Goal: Navigation & Orientation: Understand site structure

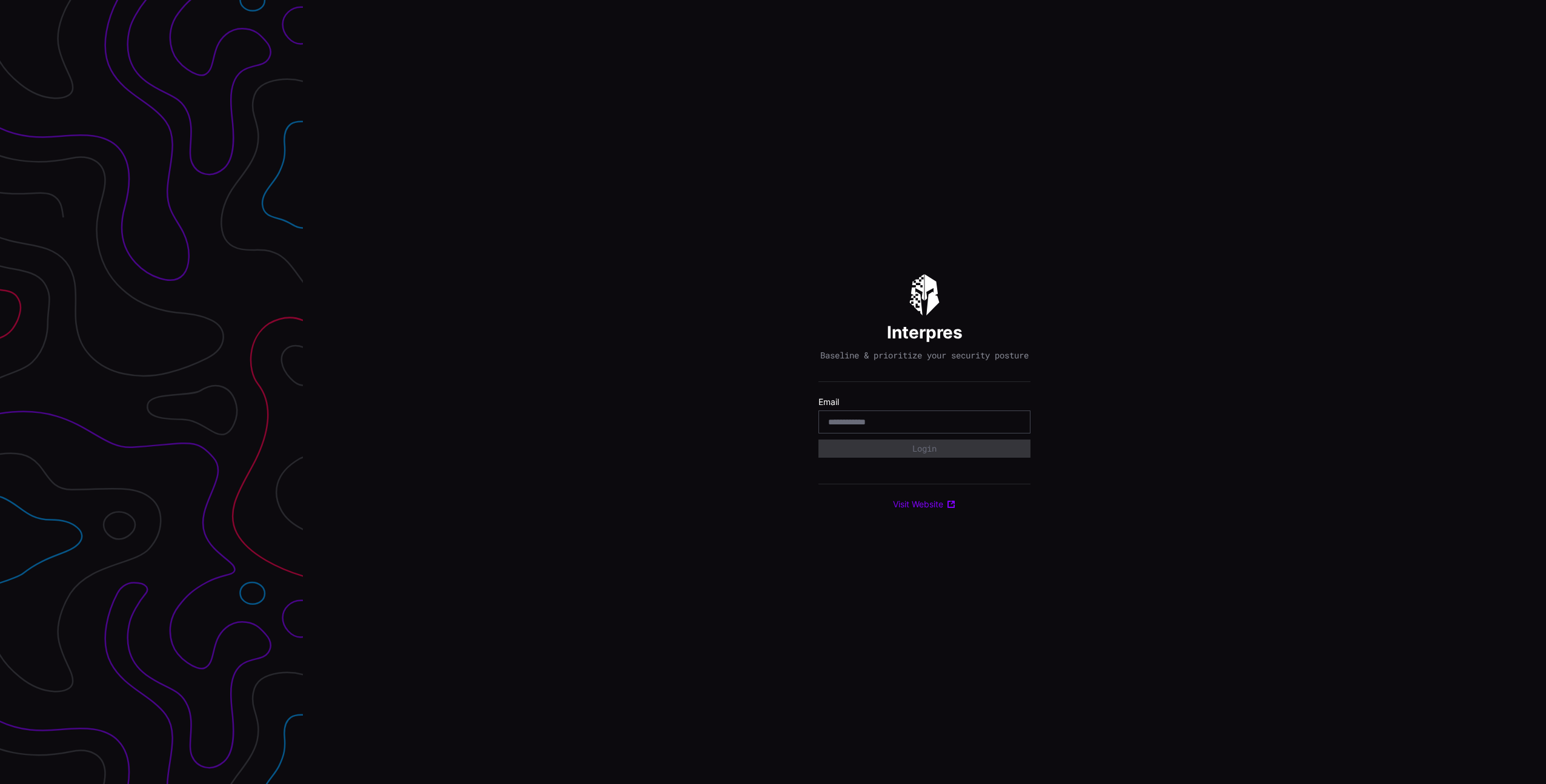
click at [1545, 423] on com-1password-button at bounding box center [1546, 392] width 0 height 784
click at [964, 427] on input "email" at bounding box center [924, 422] width 193 height 11
click at [1001, 427] on input "email" at bounding box center [924, 422] width 193 height 11
click at [1545, 427] on com-1password-button at bounding box center [1546, 392] width 0 height 784
type input "**********"
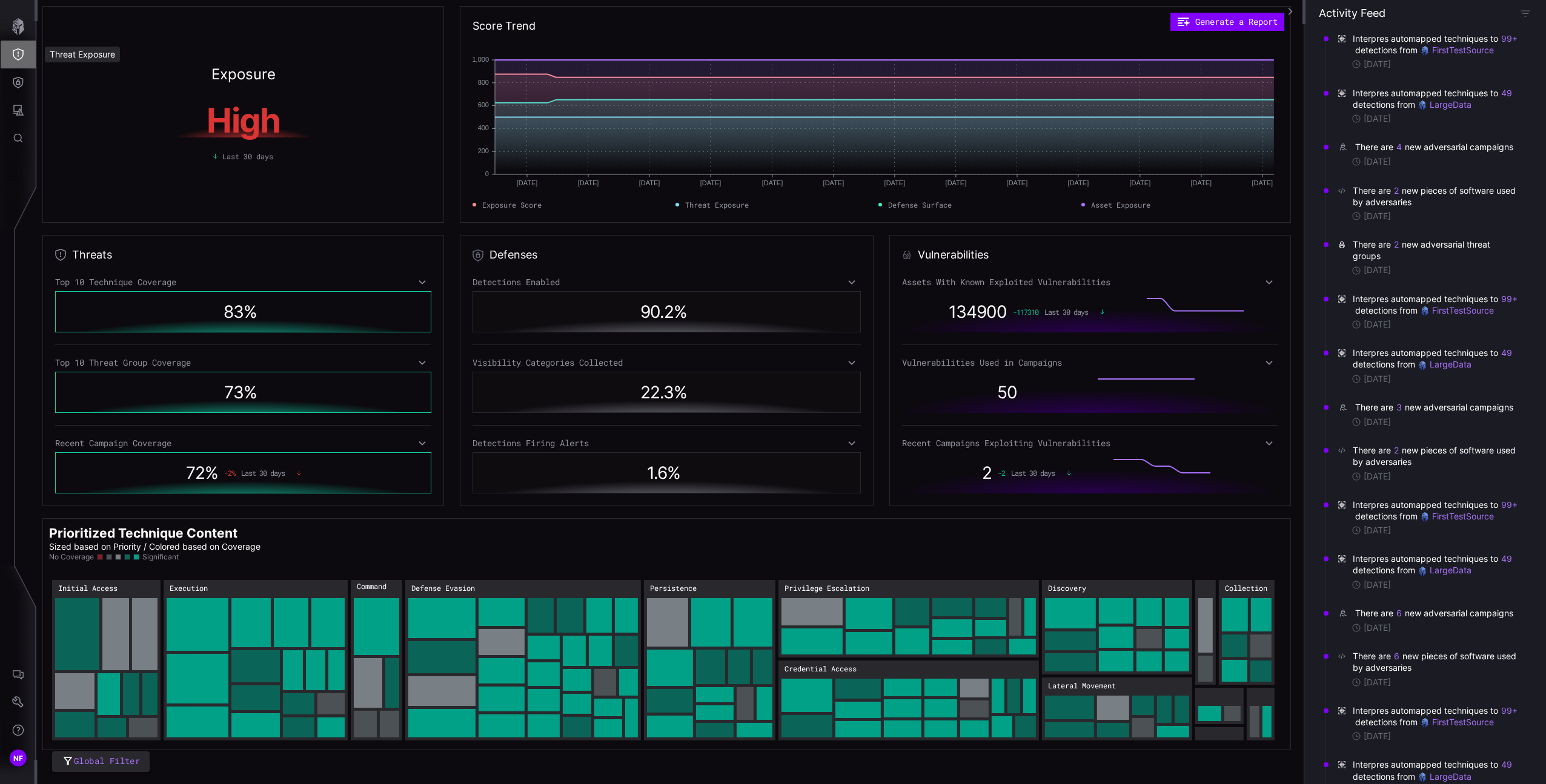
click at [22, 44] on button "Threat Exposure" at bounding box center [18, 54] width 35 height 28
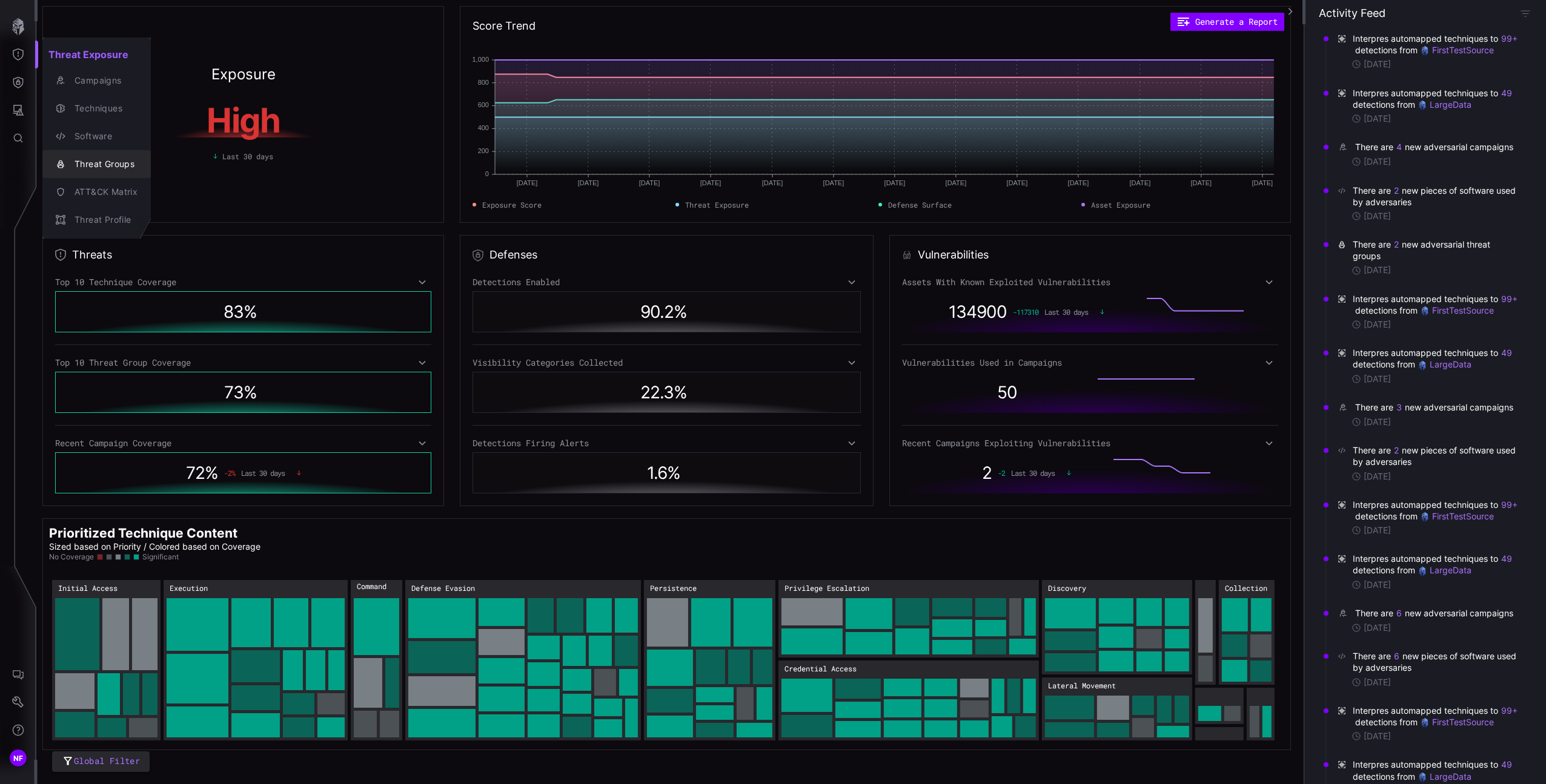
click at [85, 154] on button "Threat Groups" at bounding box center [97, 164] width 109 height 28
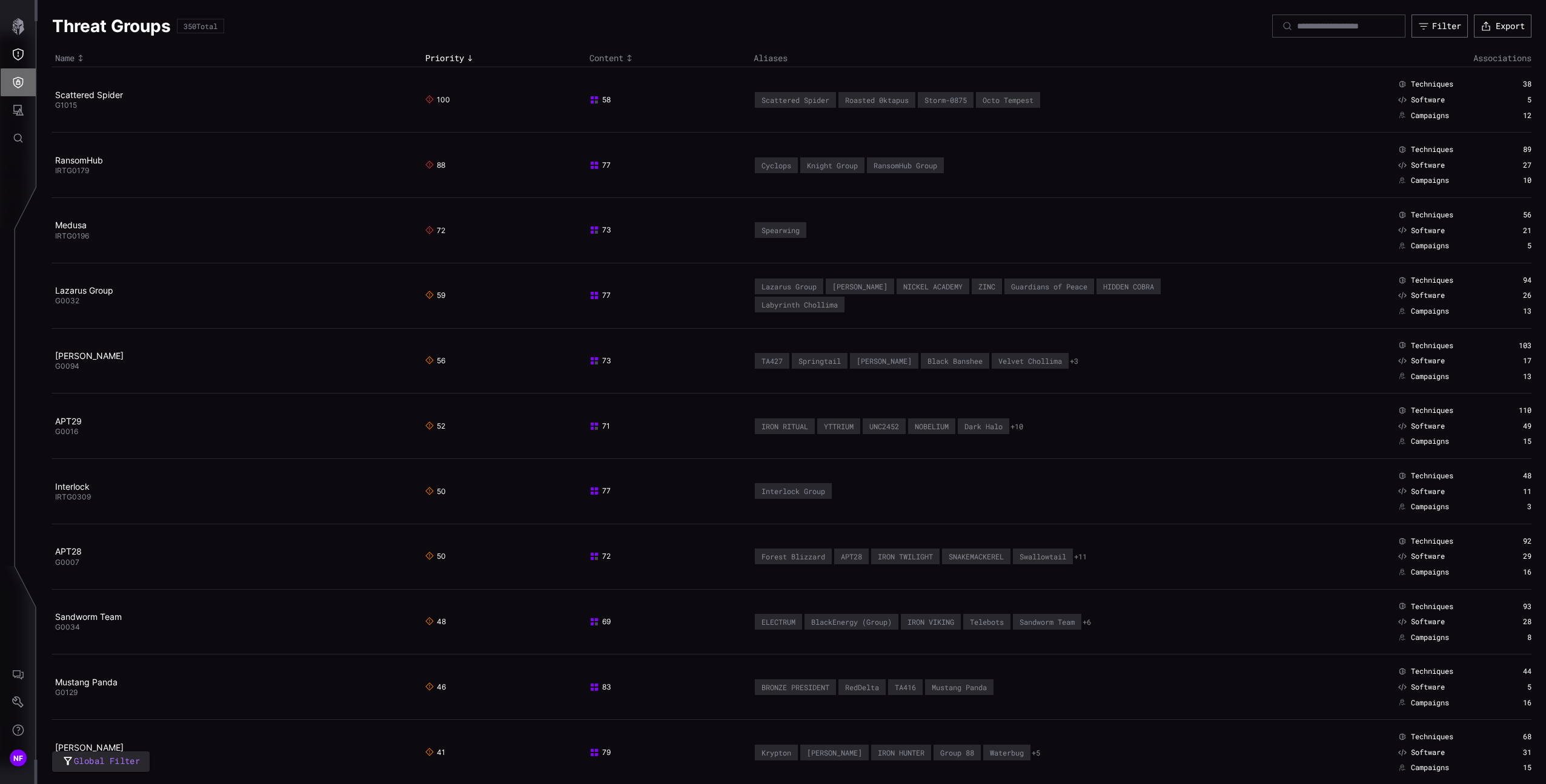
click at [21, 78] on icon "Defense Surface" at bounding box center [18, 82] width 12 height 12
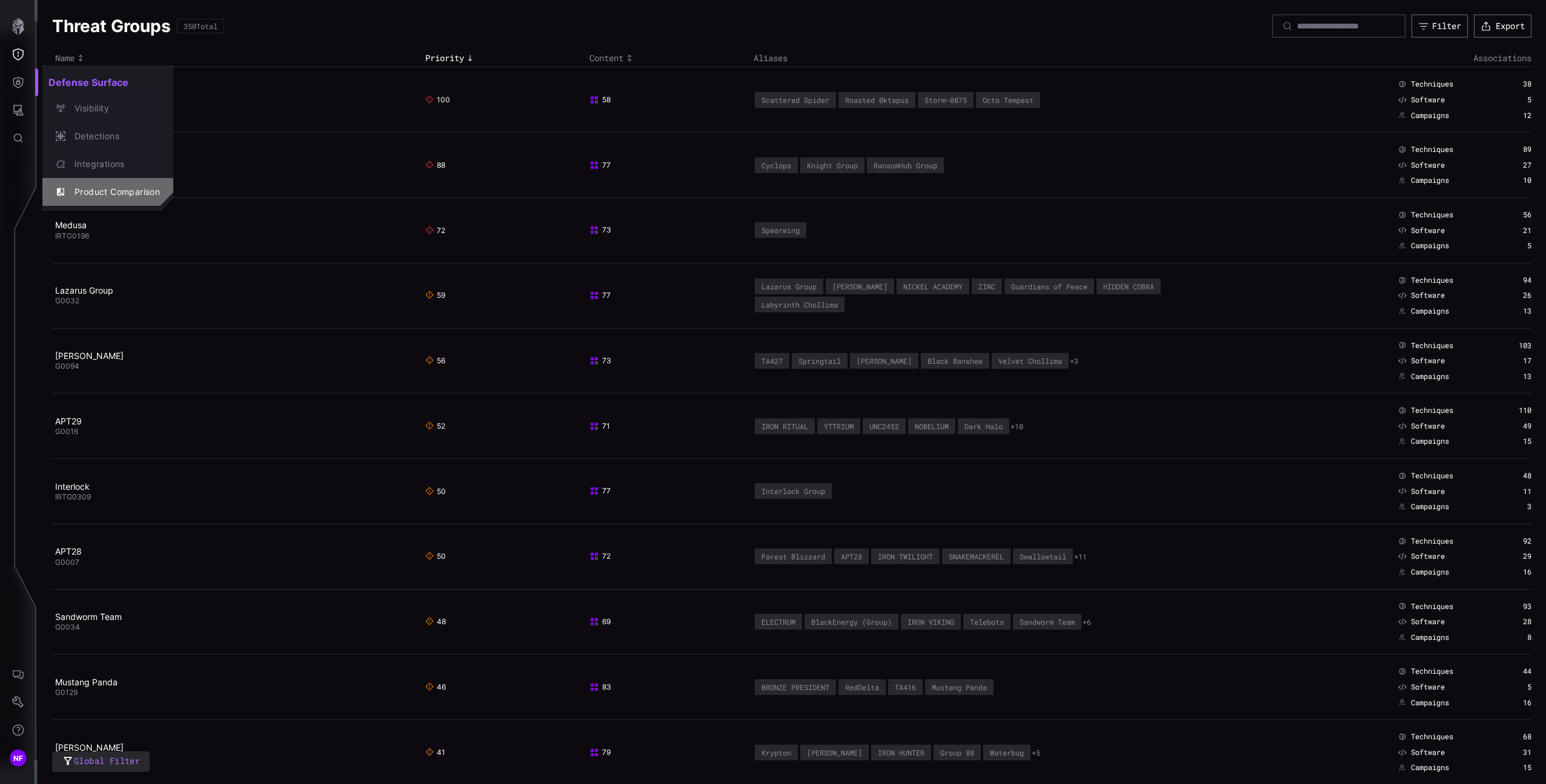
click at [88, 192] on div "Product Comparison" at bounding box center [114, 192] width 91 height 15
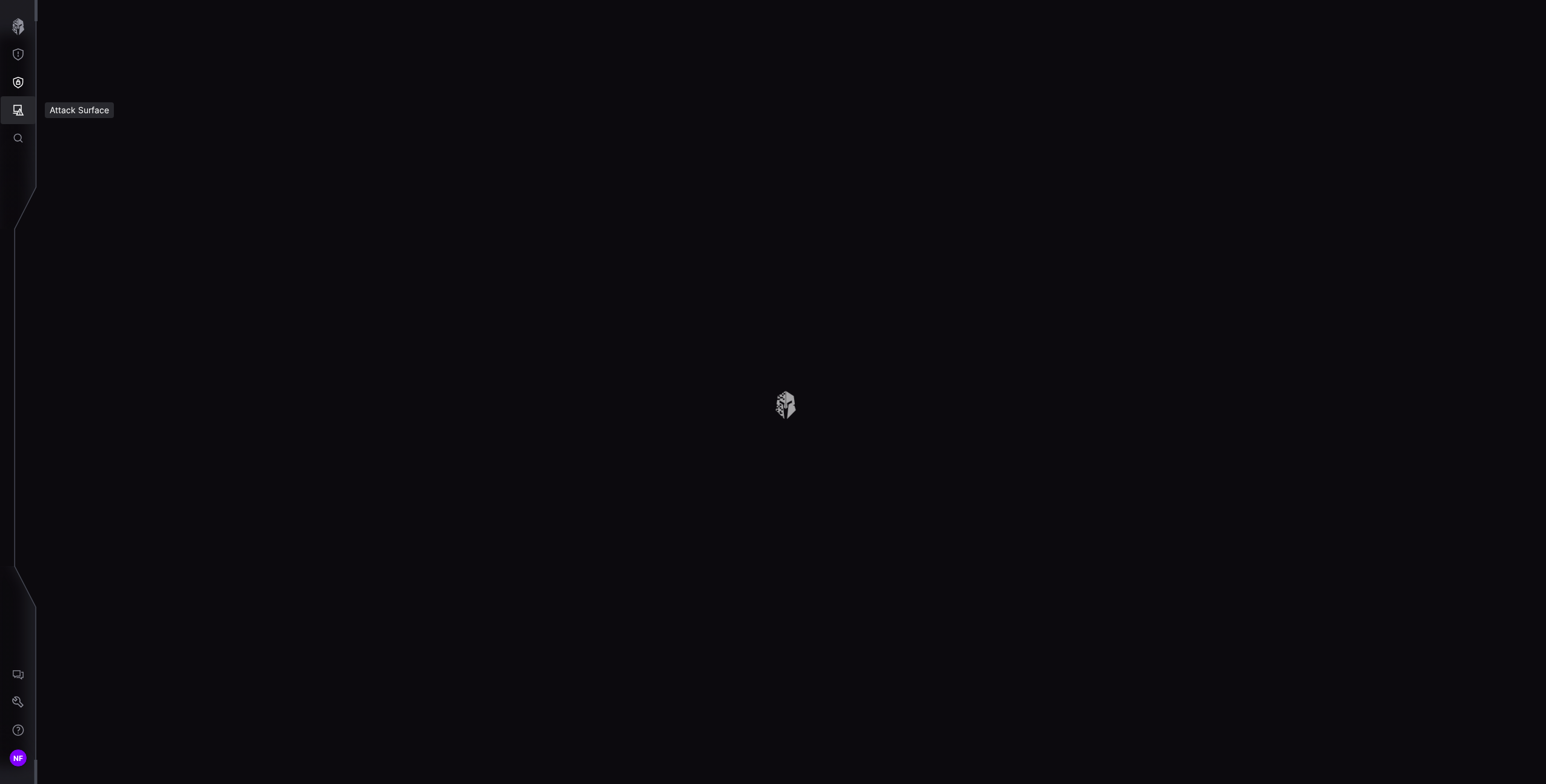
click at [22, 112] on icon "Attack Surface" at bounding box center [18, 110] width 12 height 12
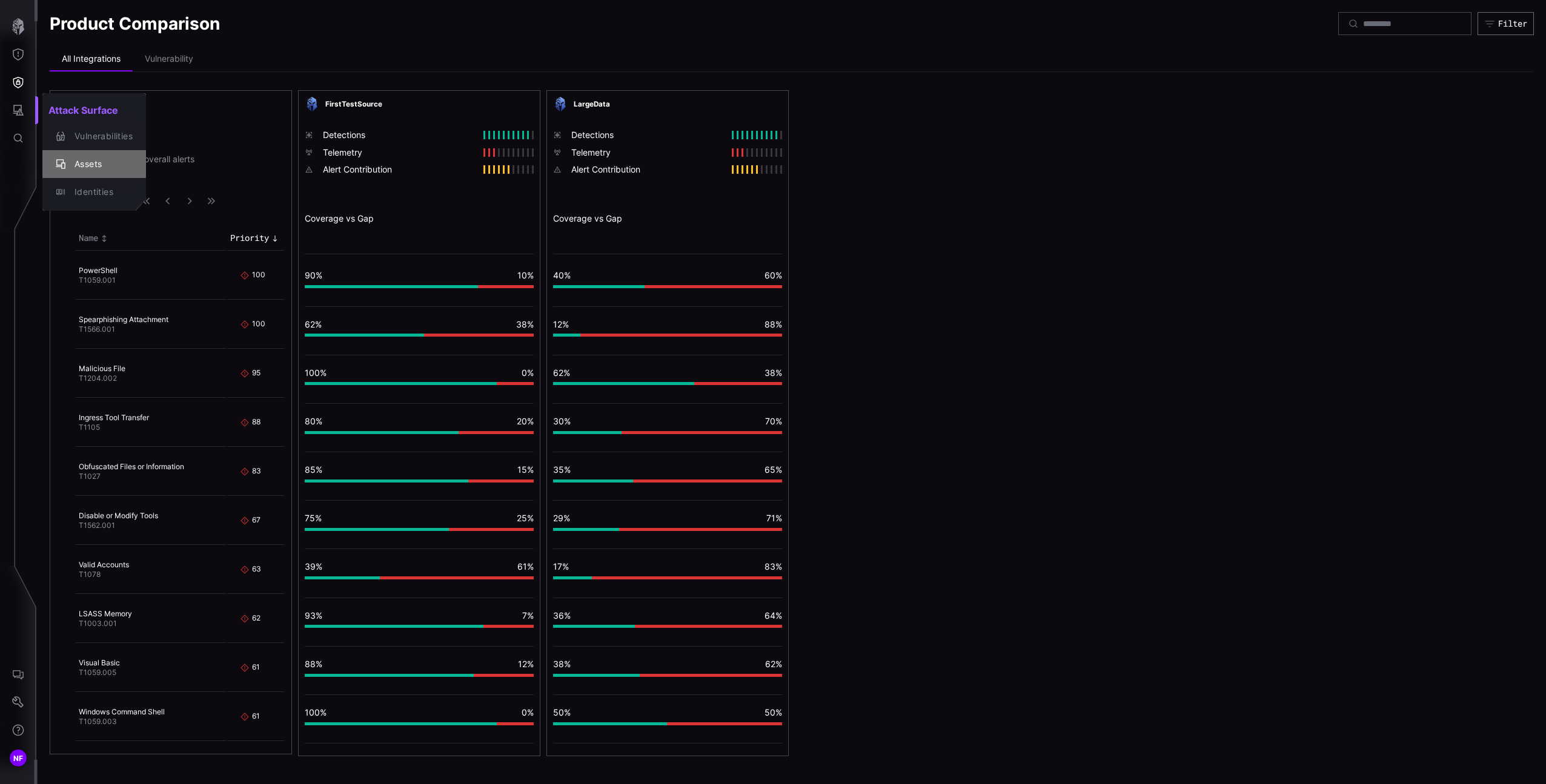
click at [101, 158] on div "Assets" at bounding box center [100, 164] width 64 height 15
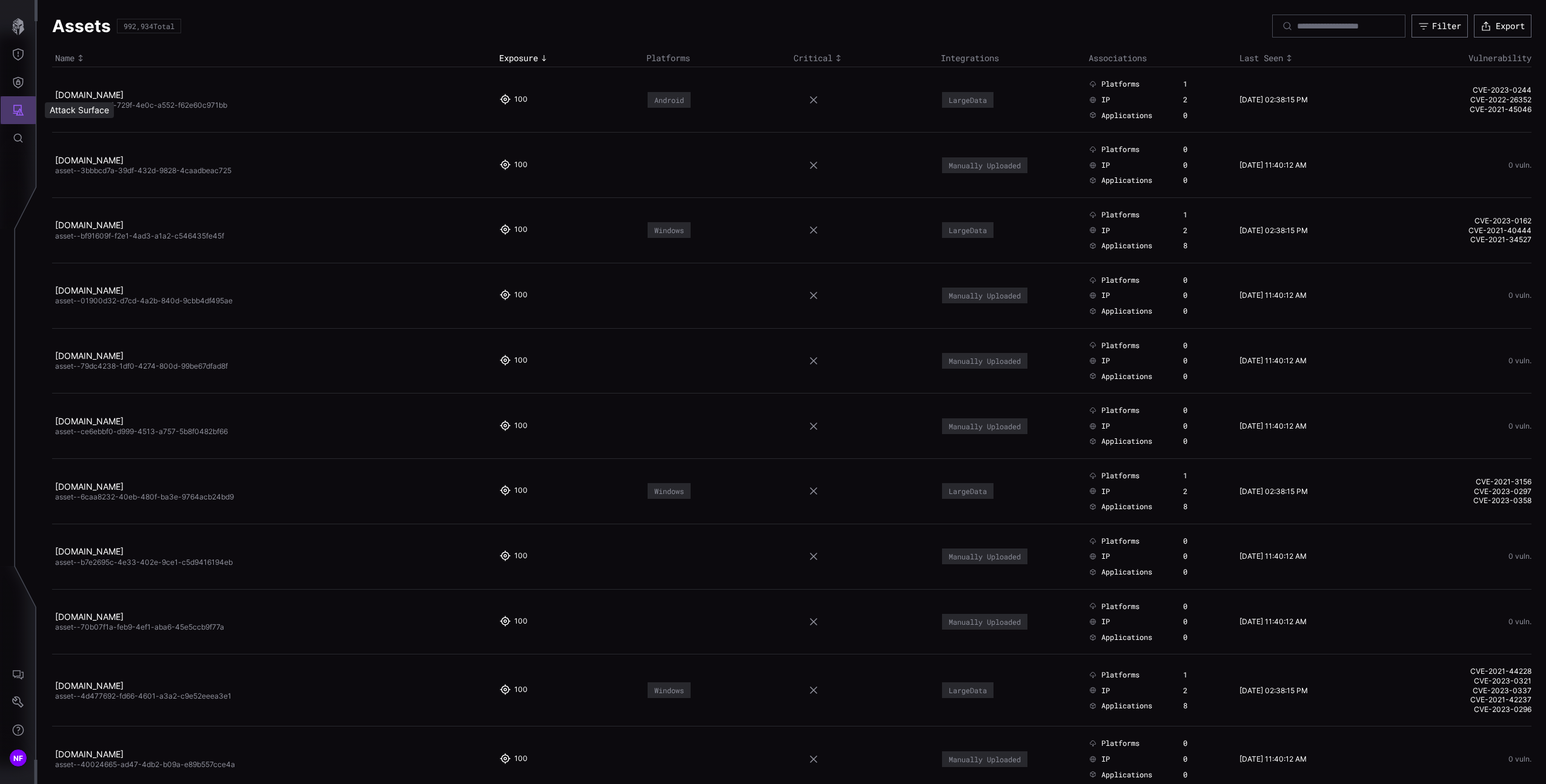
click at [20, 109] on icon "Attack Surface" at bounding box center [19, 110] width 11 height 11
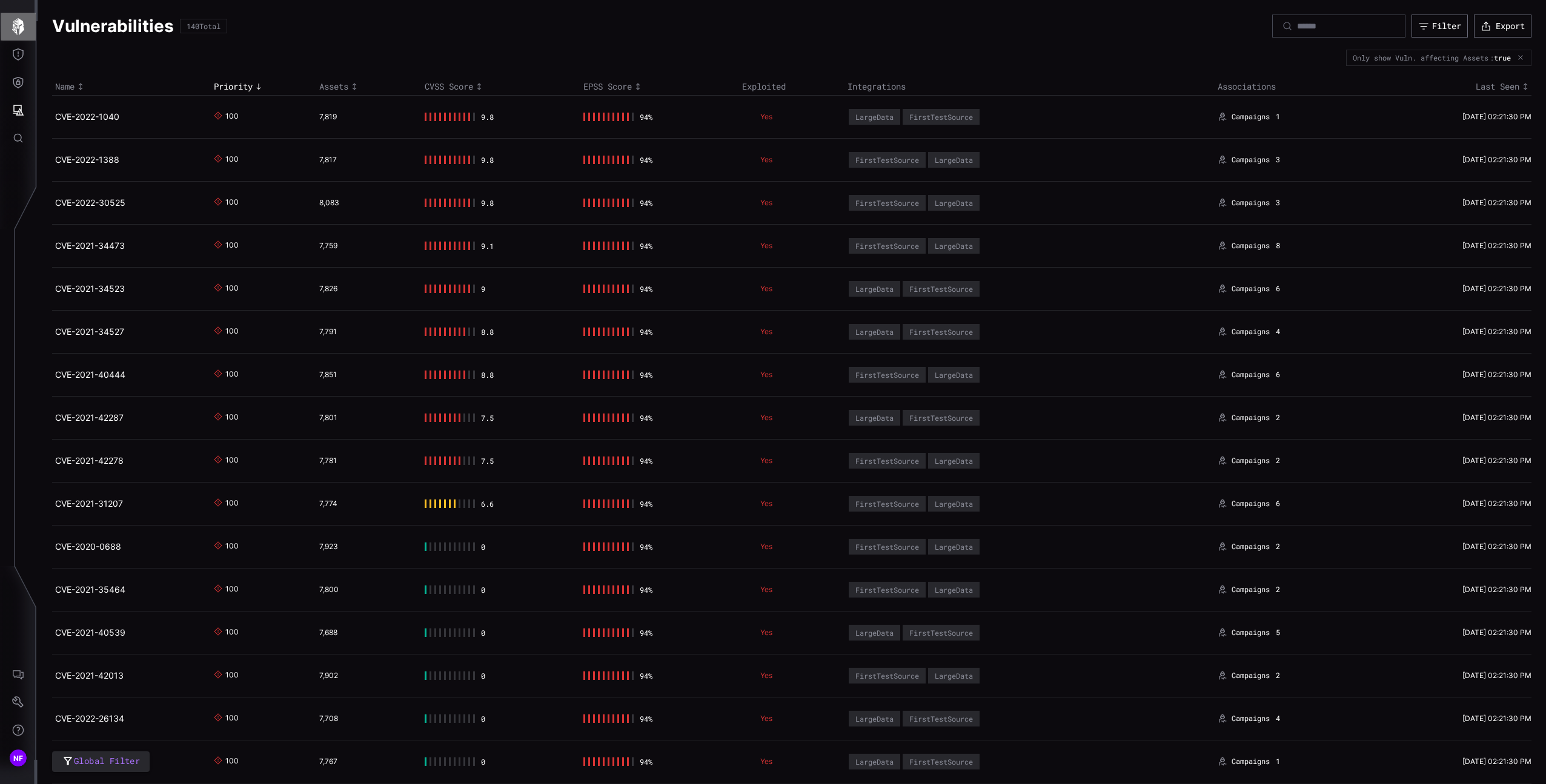
click at [11, 28] on icon "button" at bounding box center [19, 27] width 17 height 17
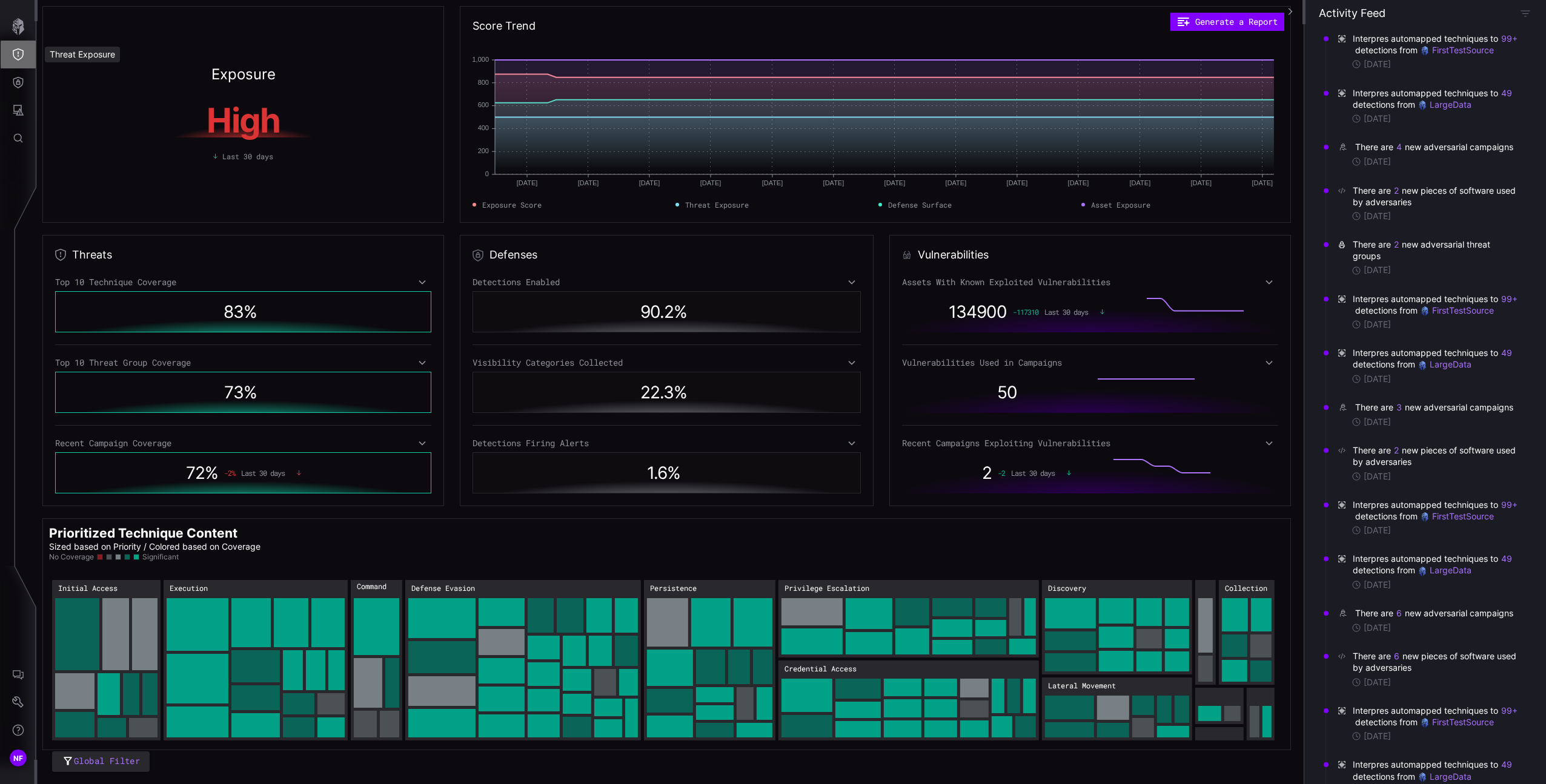
click at [11, 53] on button "Threat Exposure" at bounding box center [18, 54] width 35 height 28
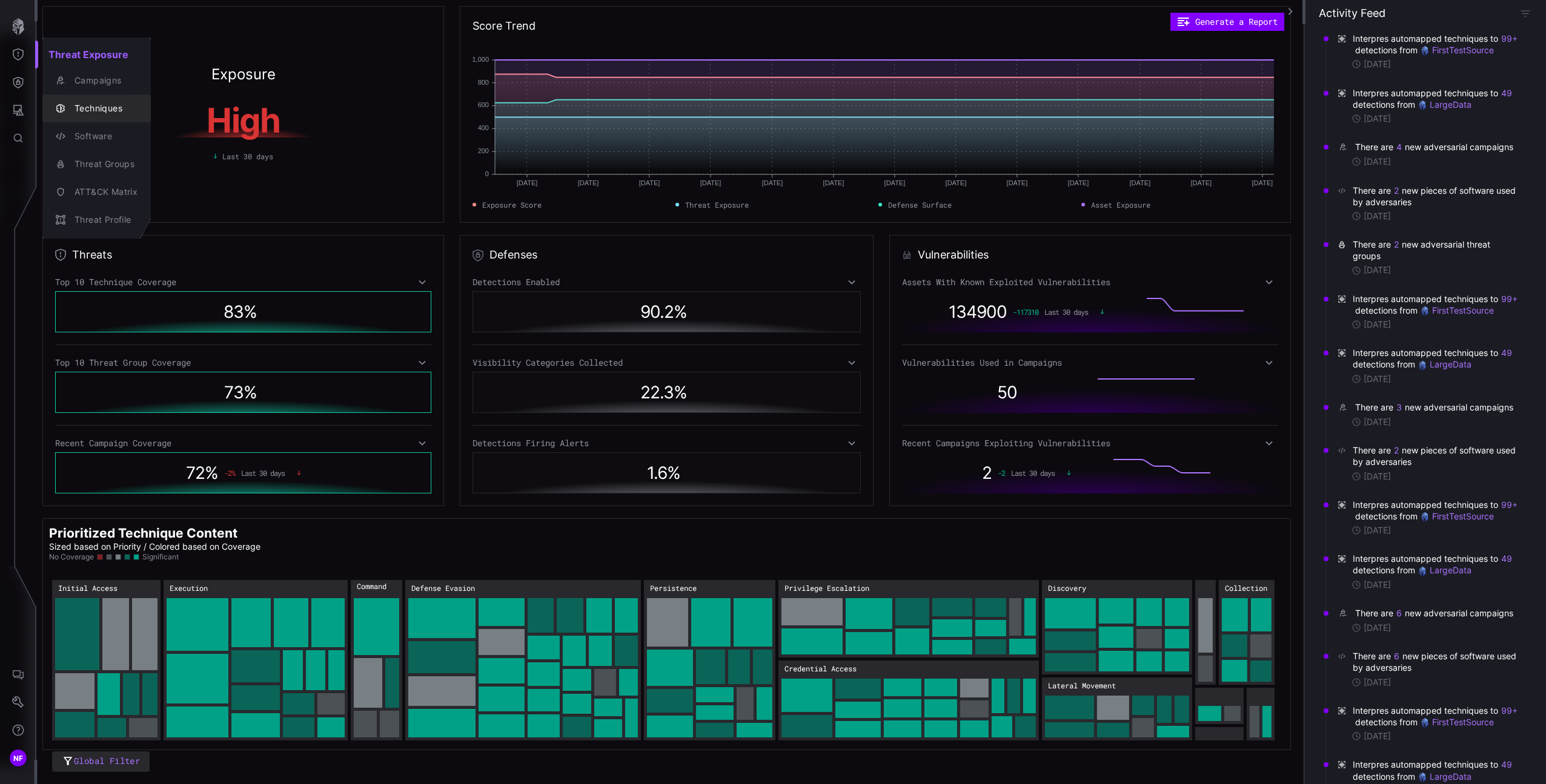
click at [97, 103] on div "Techniques" at bounding box center [103, 109] width 69 height 15
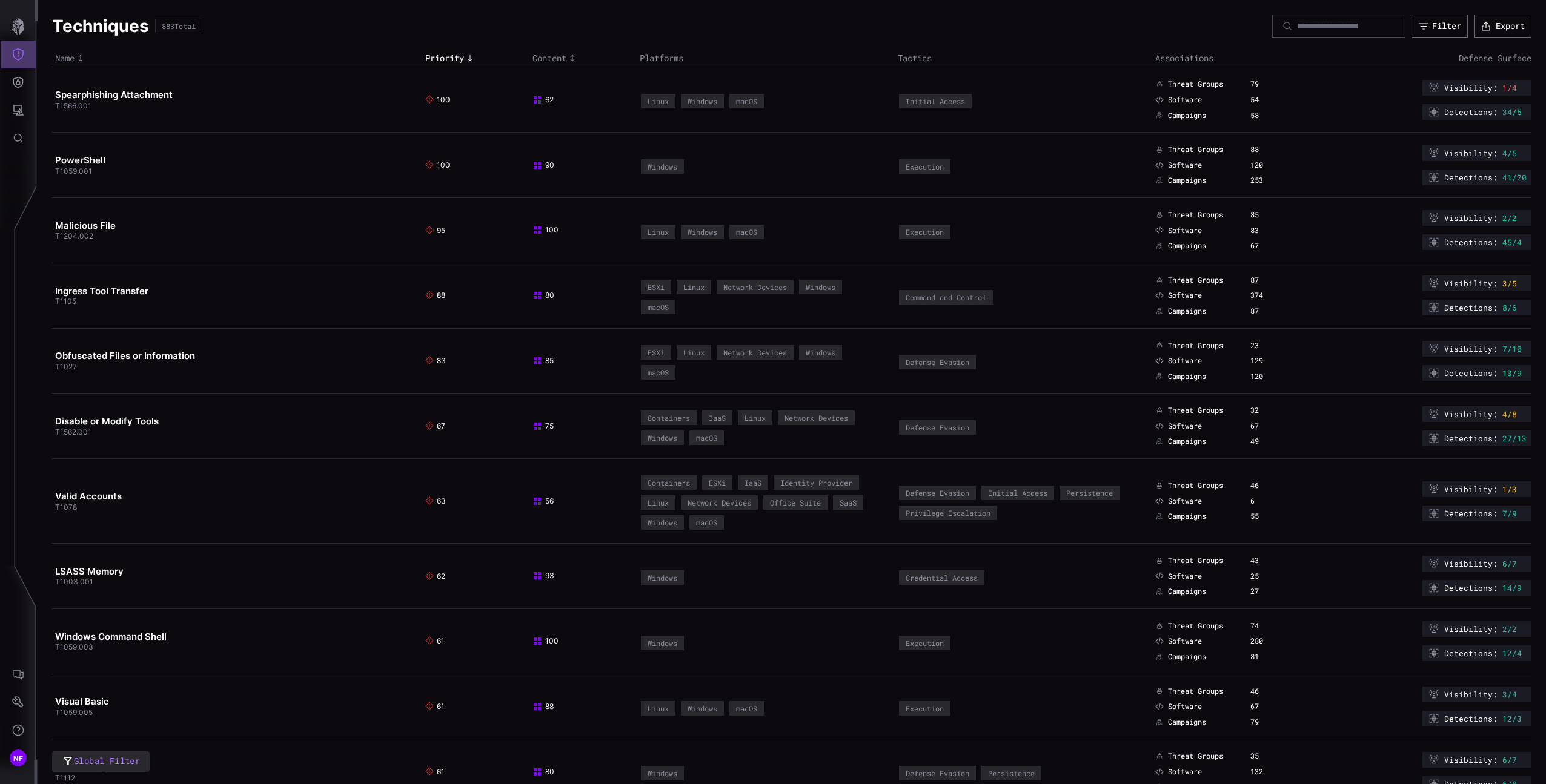
click at [24, 51] on icon "Threat Exposure" at bounding box center [18, 54] width 12 height 12
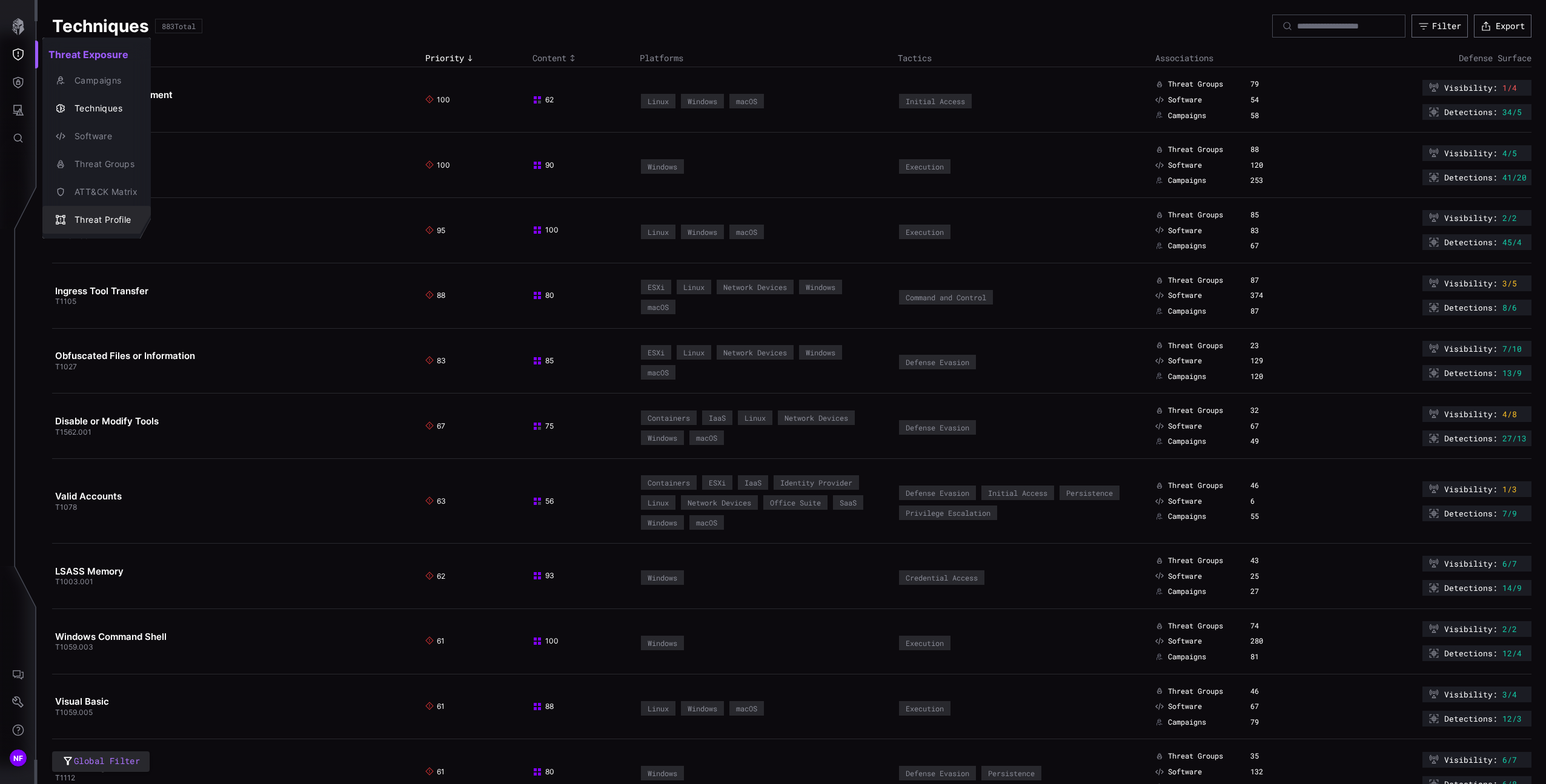
click at [114, 215] on div "Threat Profile" at bounding box center [103, 220] width 69 height 15
